Goal: Transaction & Acquisition: Obtain resource

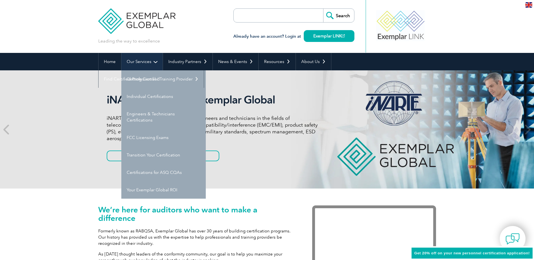
click at [138, 58] on link "Our Services" at bounding box center [141, 61] width 41 height 17
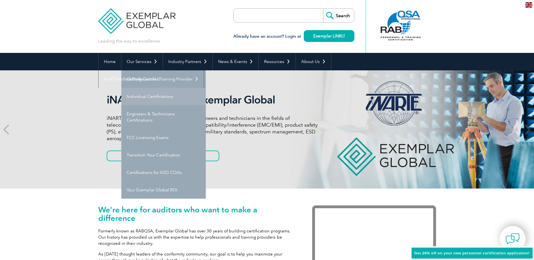
click at [151, 95] on link "Individual Certifications" at bounding box center [163, 96] width 84 height 17
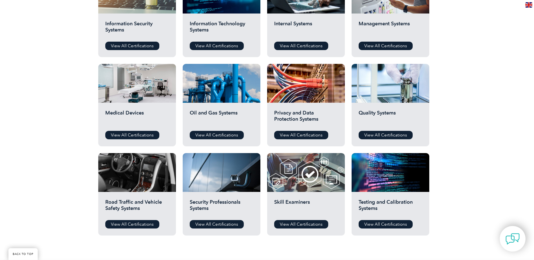
scroll to position [338, 0]
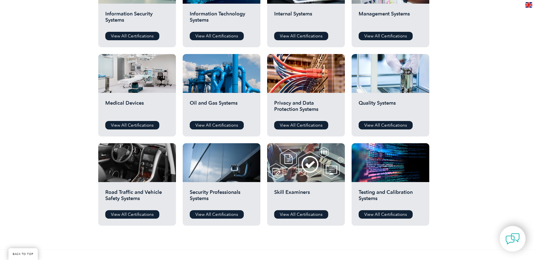
click at [154, 105] on h2 "Medical Devices" at bounding box center [137, 108] width 64 height 17
click at [150, 122] on link "View All Certifications" at bounding box center [132, 125] width 54 height 8
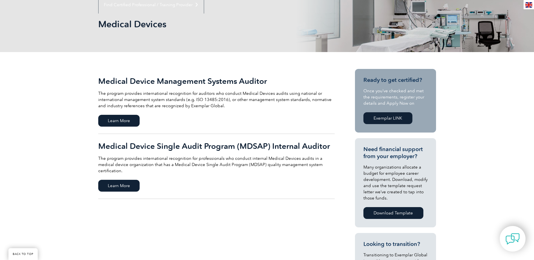
scroll to position [84, 0]
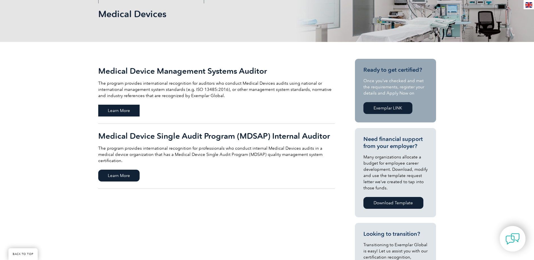
click at [130, 114] on span "Learn More" at bounding box center [118, 111] width 41 height 12
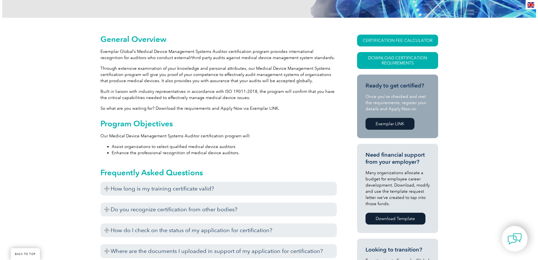
scroll to position [84, 0]
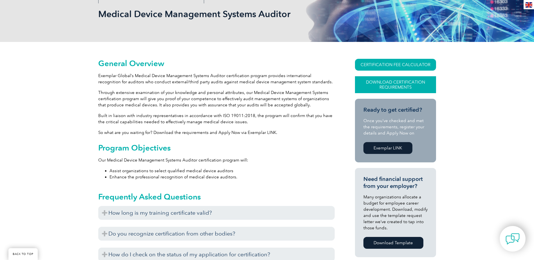
click at [390, 83] on link "Download Certification Requirements" at bounding box center [395, 84] width 81 height 17
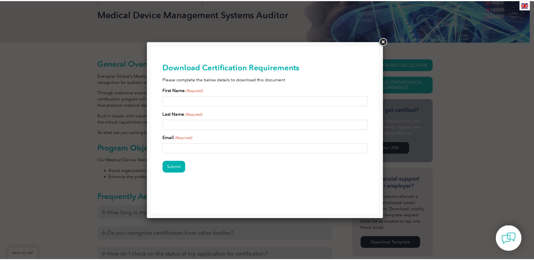
scroll to position [0, 0]
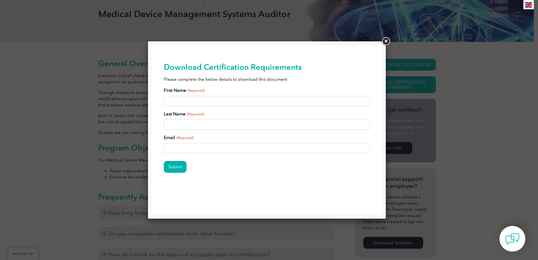
click at [382, 43] on link at bounding box center [386, 41] width 10 height 10
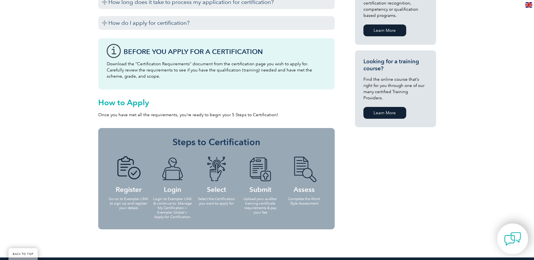
scroll to position [366, 0]
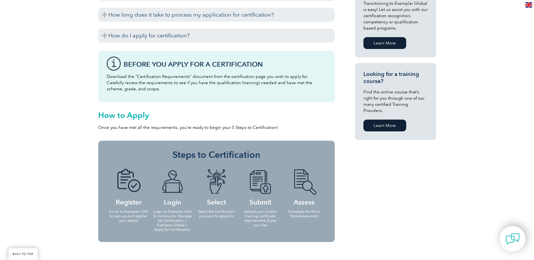
click at [333, 72] on div "Before You Apply For a Certification Download the “Certification Requirements” …" at bounding box center [216, 76] width 237 height 51
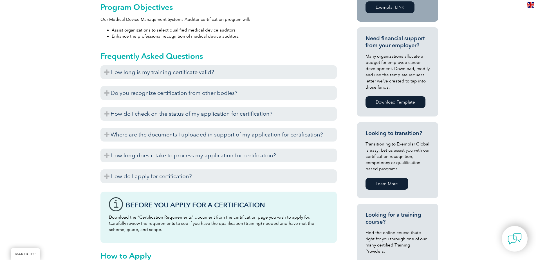
scroll to position [113, 0]
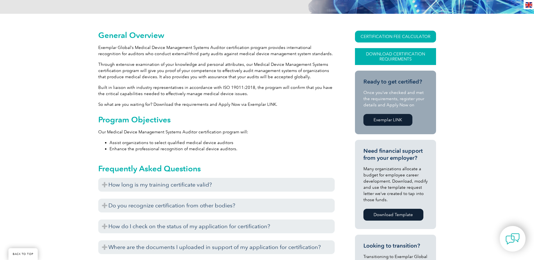
click at [386, 55] on link "Download Certification Requirements" at bounding box center [395, 56] width 81 height 17
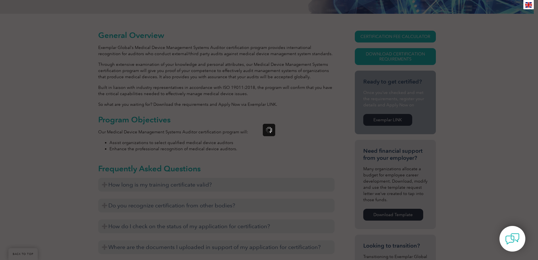
scroll to position [0, 0]
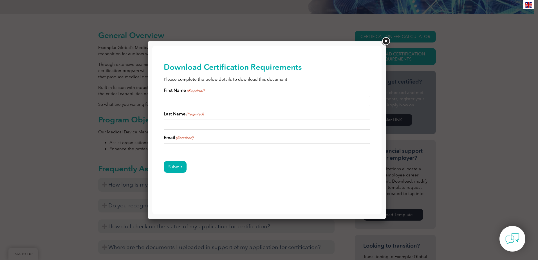
click at [242, 101] on input "First Name (Required)" at bounding box center [267, 101] width 207 height 10
type input "Victor"
type input "Phillips"
type input "victor.phillips@spectrummedical.com"
drag, startPoint x: 171, startPoint y: 173, endPoint x: 171, endPoint y: 171, distance: 2.9
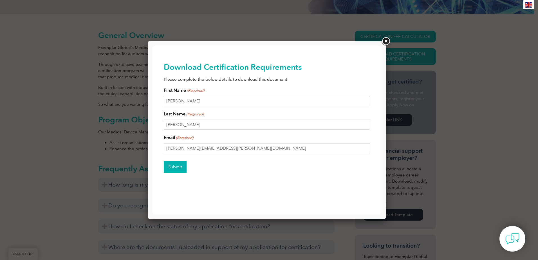
click at [171, 171] on div "Submit" at bounding box center [267, 167] width 207 height 24
click at [172, 169] on input "Submit" at bounding box center [175, 167] width 23 height 12
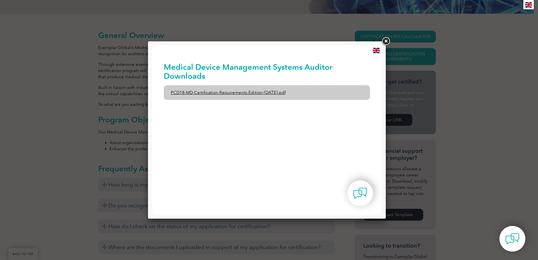
click at [225, 92] on link "PCD18-MD-Certification-Requirements-Edition-1-June-2020.pdf" at bounding box center [267, 92] width 207 height 15
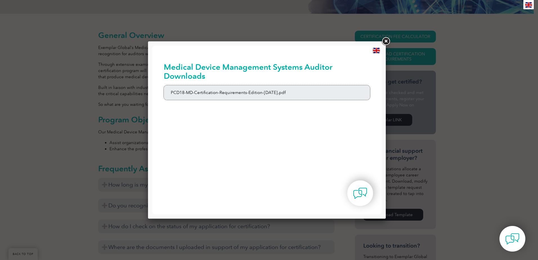
click at [27, 59] on div at bounding box center [269, 130] width 538 height 260
